Goal: Use online tool/utility: Utilize a website feature to perform a specific function

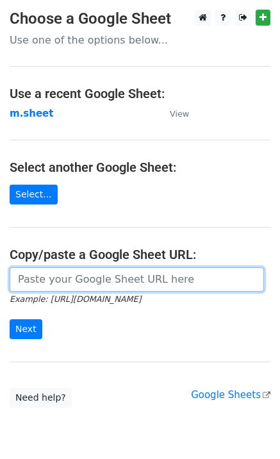
click at [44, 278] on input "url" at bounding box center [137, 280] width 255 height 24
type input "https://docs.google.com/spreadsheets/d/1NSPy5y9XraHPasg8dEzu-ngu0Ro3lXZEEAXZcNX…"
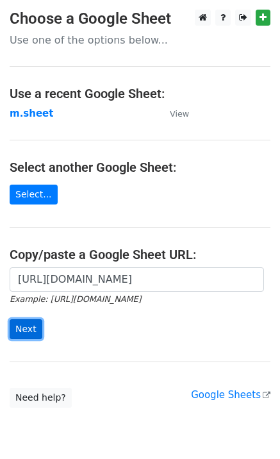
click at [18, 333] on input "Next" at bounding box center [26, 330] width 33 height 20
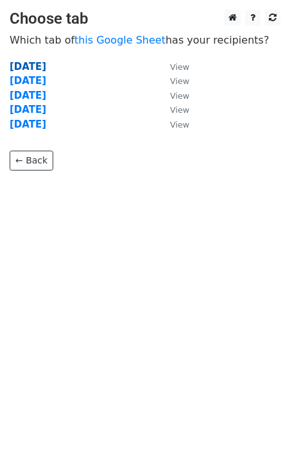
click at [34, 69] on strong "[DATE]" at bounding box center [28, 67] width 37 height 12
